Goal: Task Accomplishment & Management: Manage account settings

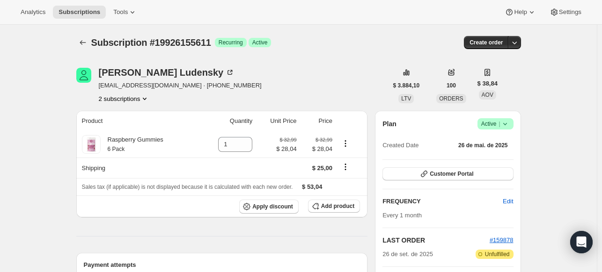
click at [134, 95] on button "2 subscriptions" at bounding box center [124, 98] width 51 height 9
click at [129, 127] on span "3381756093" at bounding box center [126, 131] width 65 height 9
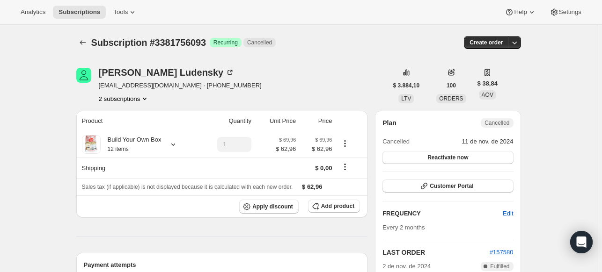
click at [141, 102] on button "2 subscriptions" at bounding box center [124, 98] width 51 height 9
click at [138, 117] on span "19926155611" at bounding box center [127, 115] width 62 height 9
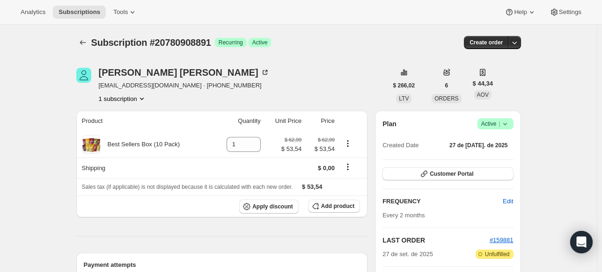
click at [144, 99] on icon "Product actions" at bounding box center [142, 99] width 4 height 2
click at [504, 122] on icon at bounding box center [504, 123] width 9 height 9
click at [498, 158] on span "Cancel subscription" at bounding box center [498, 157] width 53 height 7
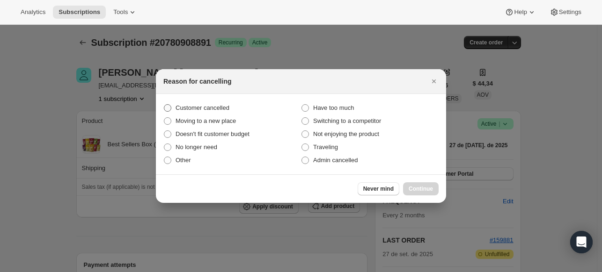
click at [225, 107] on span "Customer cancelled" at bounding box center [203, 107] width 54 height 7
click at [164, 105] on input "Customer cancelled" at bounding box center [164, 104] width 0 height 0
radio input "true"
click at [424, 187] on span "Continue" at bounding box center [421, 188] width 24 height 7
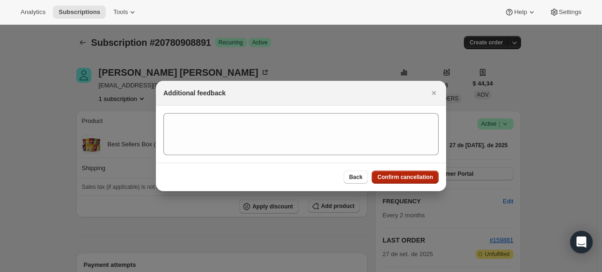
click at [420, 179] on span "Confirm cancellation" at bounding box center [405, 177] width 56 height 7
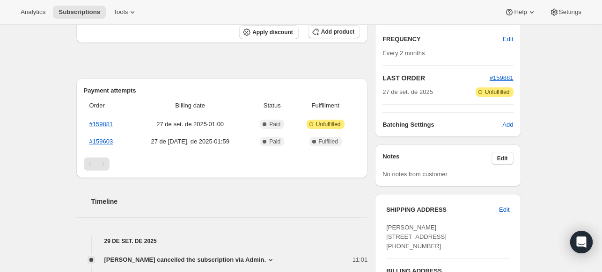
scroll to position [218, 0]
click at [109, 125] on link "#159881" at bounding box center [101, 123] width 24 height 7
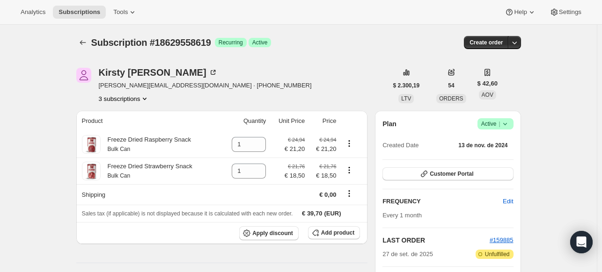
click at [147, 99] on icon "Product actions" at bounding box center [144, 98] width 9 height 9
click at [146, 99] on icon "Product actions" at bounding box center [145, 99] width 4 height 2
click at [141, 126] on button "18629525851" at bounding box center [126, 132] width 71 height 15
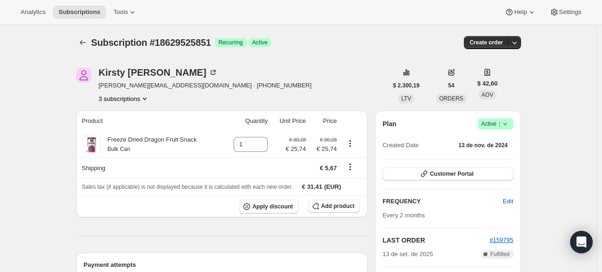
click at [139, 96] on button "3 subscriptions" at bounding box center [124, 98] width 51 height 9
click at [152, 121] on button "13303185755" at bounding box center [126, 116] width 71 height 15
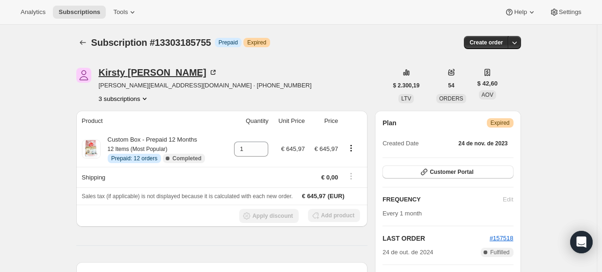
click at [140, 77] on div "[PERSON_NAME]" at bounding box center [158, 72] width 119 height 9
click at [135, 96] on button "3 subscriptions" at bounding box center [124, 98] width 51 height 9
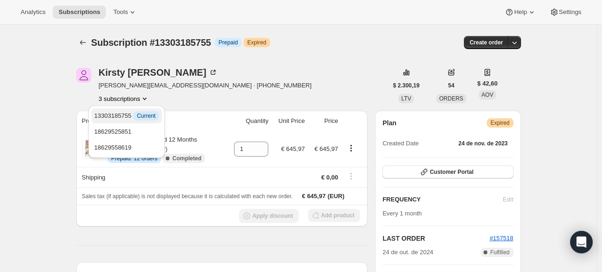
click at [118, 119] on span "13303185755 Informações Current" at bounding box center [126, 115] width 65 height 7
click at [120, 114] on span "13303185755 Informações Current" at bounding box center [126, 115] width 65 height 7
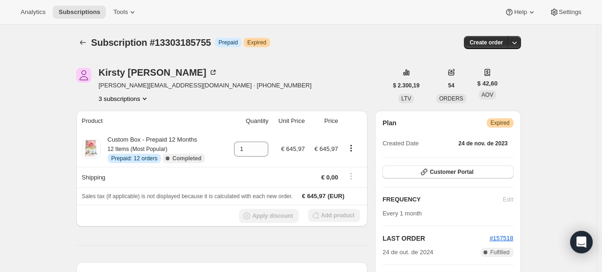
click at [139, 95] on button "3 subscriptions" at bounding box center [124, 98] width 51 height 9
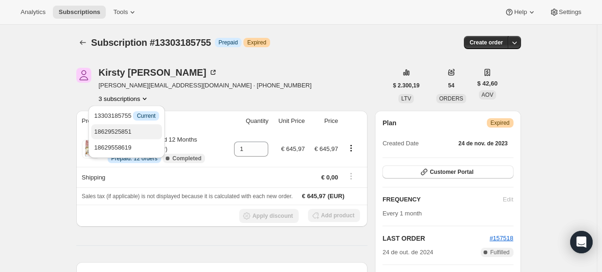
click at [141, 129] on span "18629525851" at bounding box center [126, 131] width 65 height 9
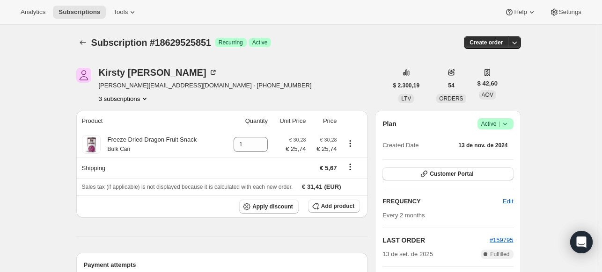
click at [504, 124] on icon at bounding box center [504, 123] width 9 height 9
click at [503, 162] on span "Cancel subscription" at bounding box center [498, 157] width 53 height 7
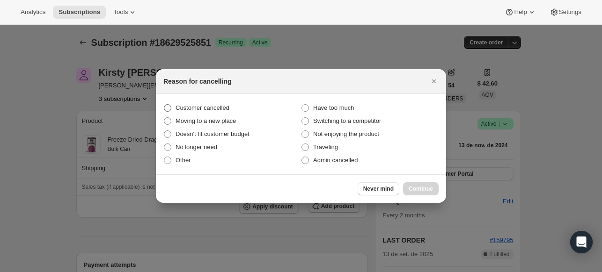
click at [207, 104] on span "Customer cancelled" at bounding box center [203, 107] width 54 height 7
click at [164, 104] on input "Customer cancelled" at bounding box center [164, 104] width 0 height 0
radio input "true"
click at [421, 191] on span "Continue" at bounding box center [421, 188] width 24 height 7
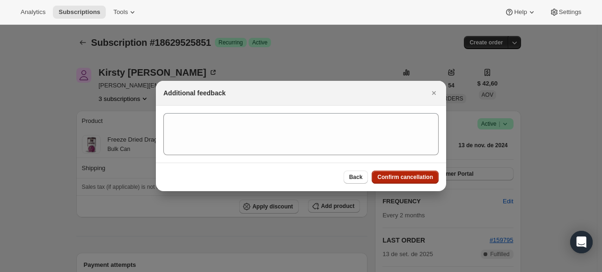
click at [416, 180] on span "Confirm cancellation" at bounding box center [405, 177] width 56 height 7
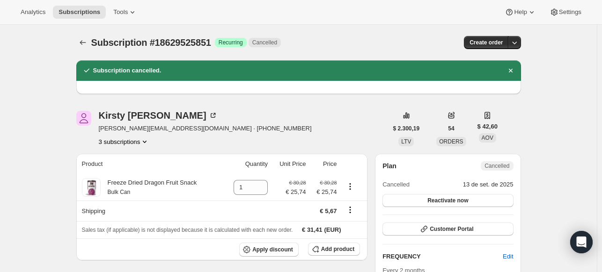
click at [140, 142] on button "3 subscriptions" at bounding box center [124, 141] width 51 height 9
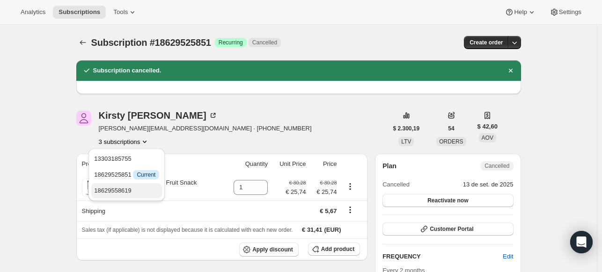
click at [139, 187] on span "18629558619" at bounding box center [126, 190] width 65 height 9
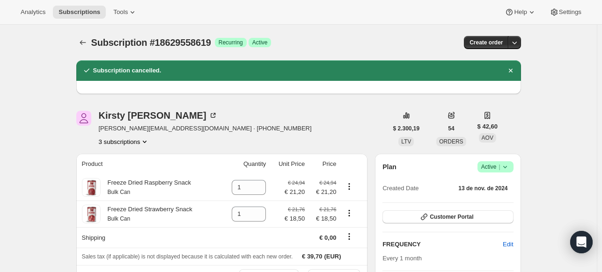
click at [495, 168] on span "Active |" at bounding box center [495, 166] width 29 height 9
click at [495, 204] on span "Cancel subscription" at bounding box center [498, 201] width 53 height 7
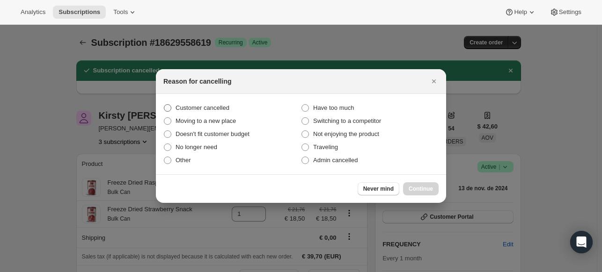
click at [219, 108] on span "Customer cancelled" at bounding box center [203, 107] width 54 height 7
click at [164, 105] on input "Customer cancelled" at bounding box center [164, 104] width 0 height 0
radio input "true"
click at [424, 191] on span "Continue" at bounding box center [421, 188] width 24 height 7
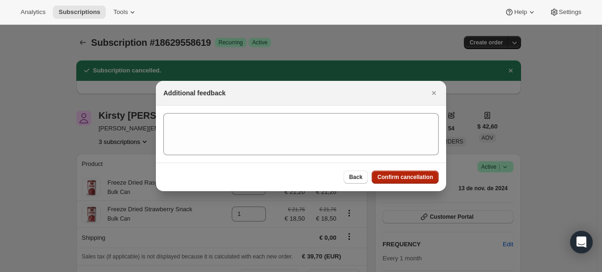
click at [415, 179] on span "Confirm cancellation" at bounding box center [405, 177] width 56 height 7
